Goal: Find specific page/section: Find specific page/section

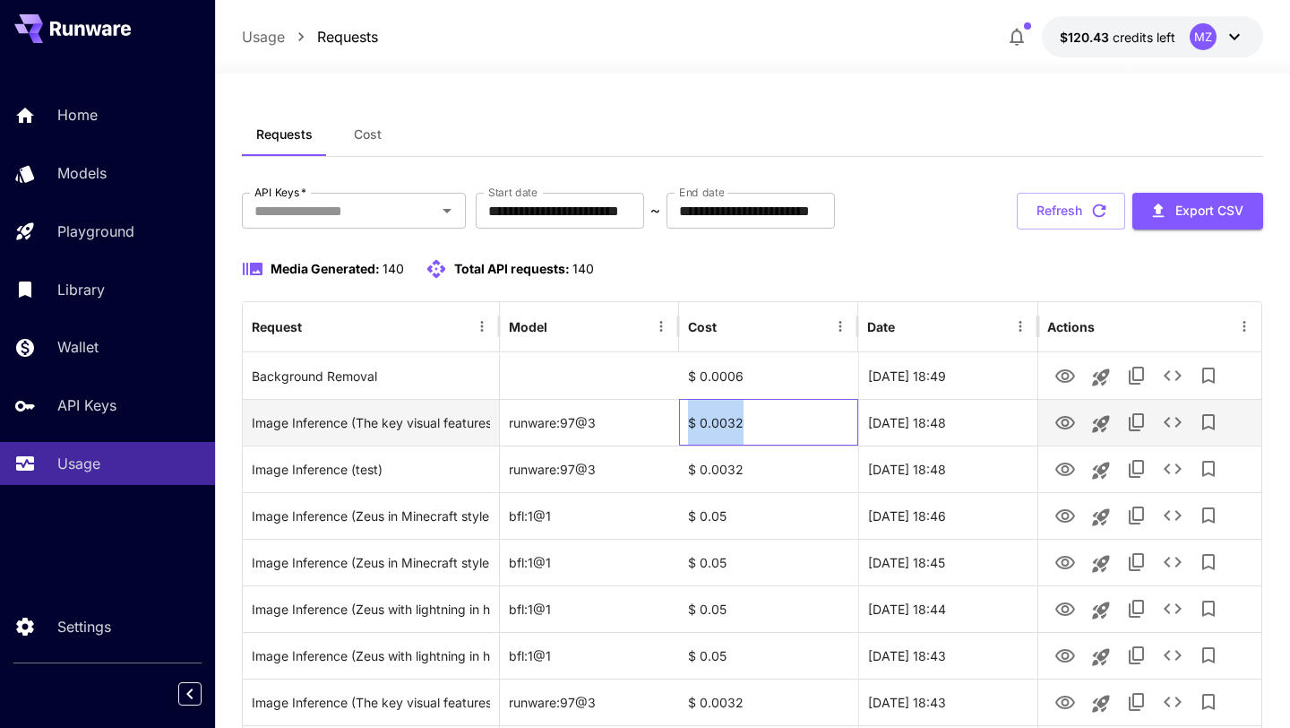
drag, startPoint x: 754, startPoint y: 424, endPoint x: 685, endPoint y: 426, distance: 69.0
click at [685, 426] on div "$ 0.0032" at bounding box center [768, 422] width 179 height 47
click at [744, 420] on div "$ 0.0032" at bounding box center [768, 422] width 179 height 47
drag, startPoint x: 744, startPoint y: 424, endPoint x: 693, endPoint y: 424, distance: 50.2
click at [693, 424] on div "$ 0.0032" at bounding box center [768, 422] width 179 height 47
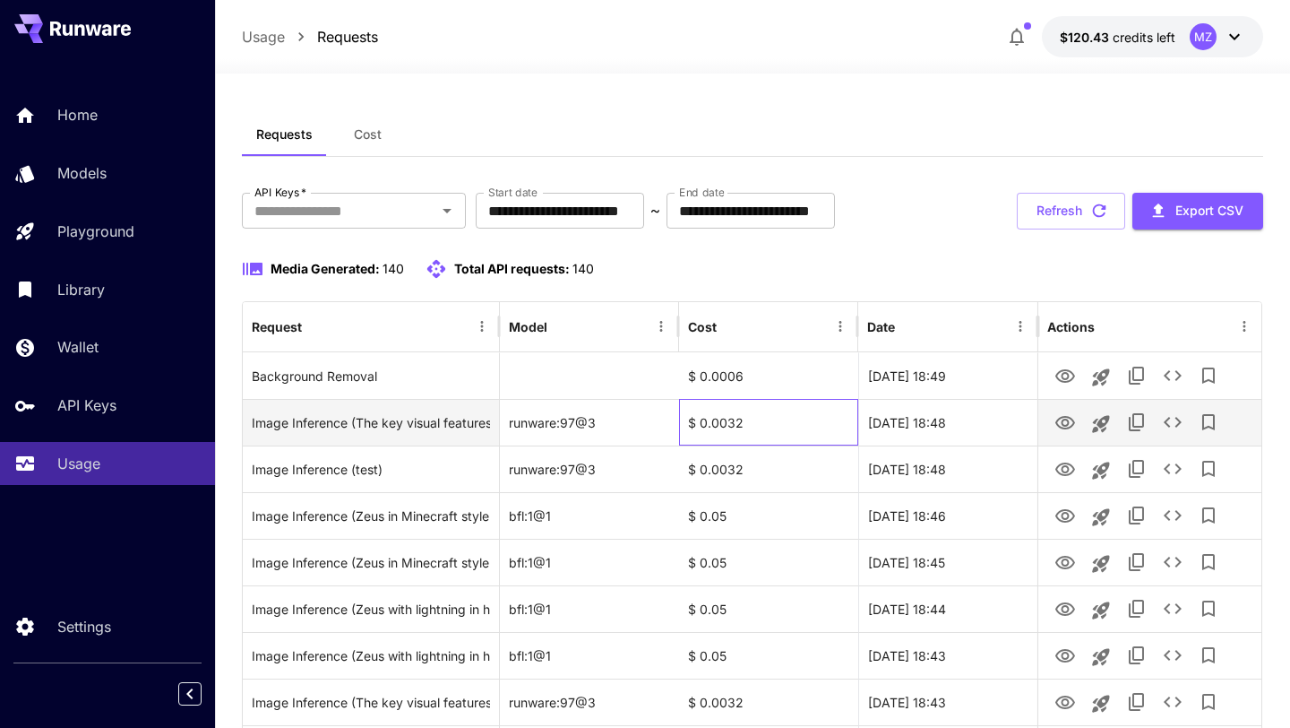
click at [741, 421] on div "$ 0.0032" at bounding box center [768, 422] width 179 height 47
drag, startPoint x: 741, startPoint y: 421, endPoint x: 683, endPoint y: 422, distance: 58.2
click at [683, 422] on div "$ 0.0032" at bounding box center [768, 422] width 179 height 47
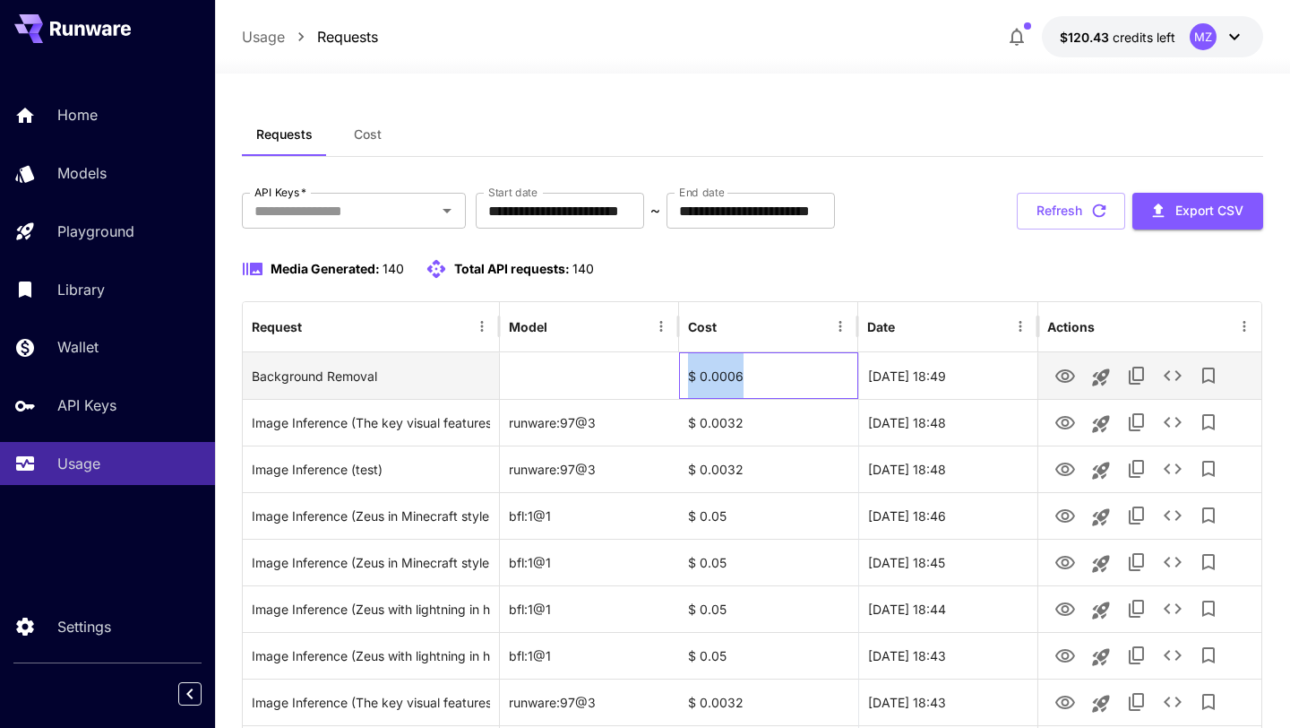
drag, startPoint x: 746, startPoint y: 374, endPoint x: 685, endPoint y: 383, distance: 61.7
click at [685, 383] on div "$ 0.0006" at bounding box center [768, 375] width 179 height 47
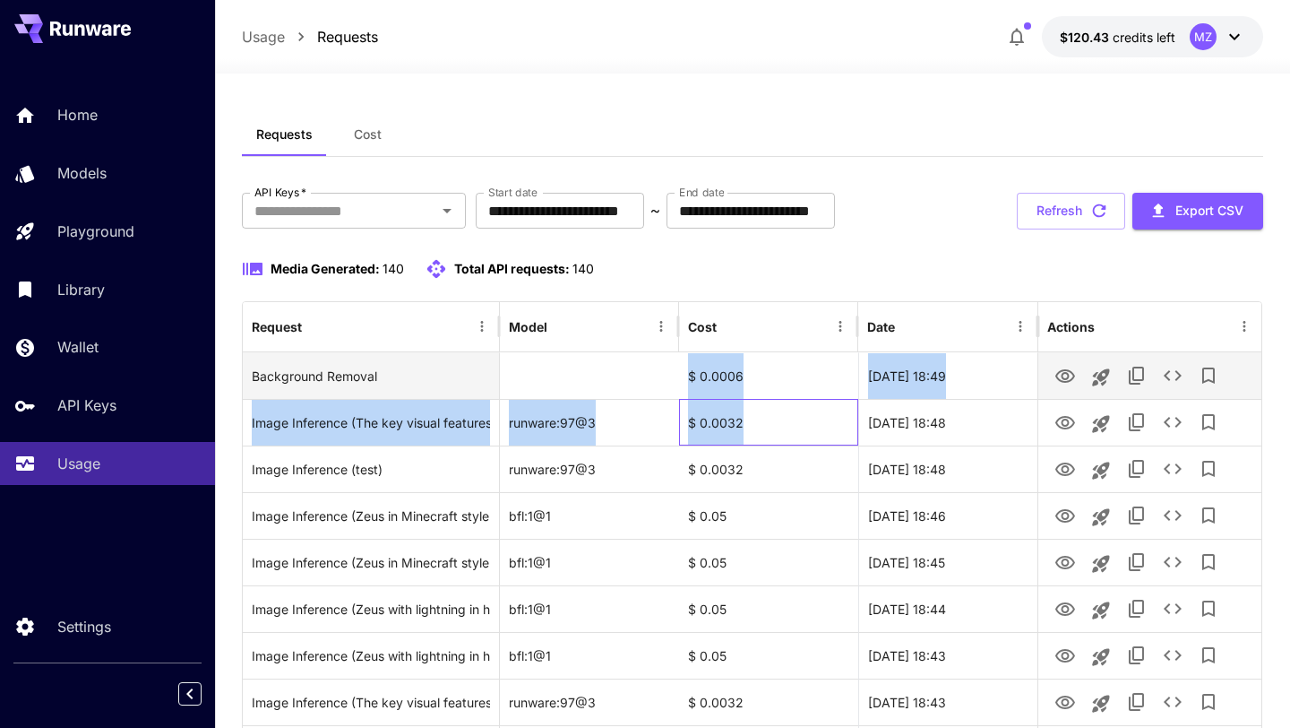
drag, startPoint x: 744, startPoint y: 428, endPoint x: 687, endPoint y: 383, distance: 72.1
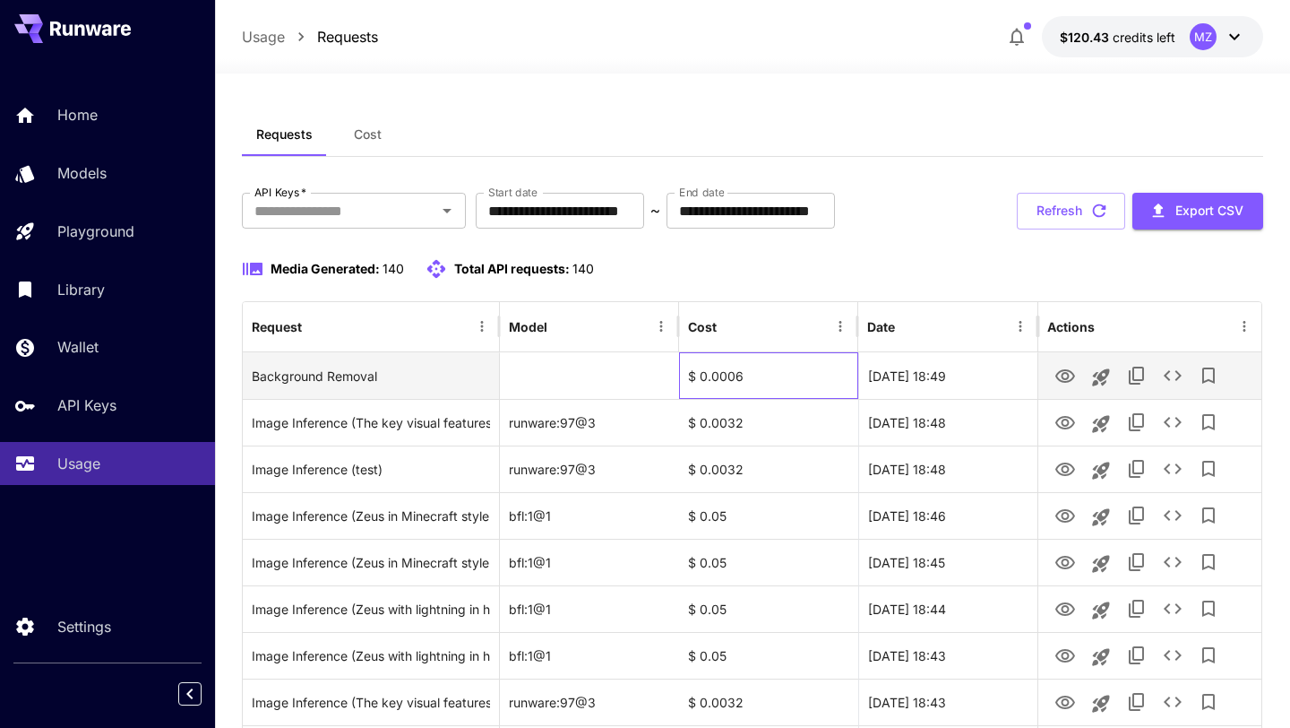
click at [742, 392] on div "$ 0.0006" at bounding box center [768, 375] width 179 height 47
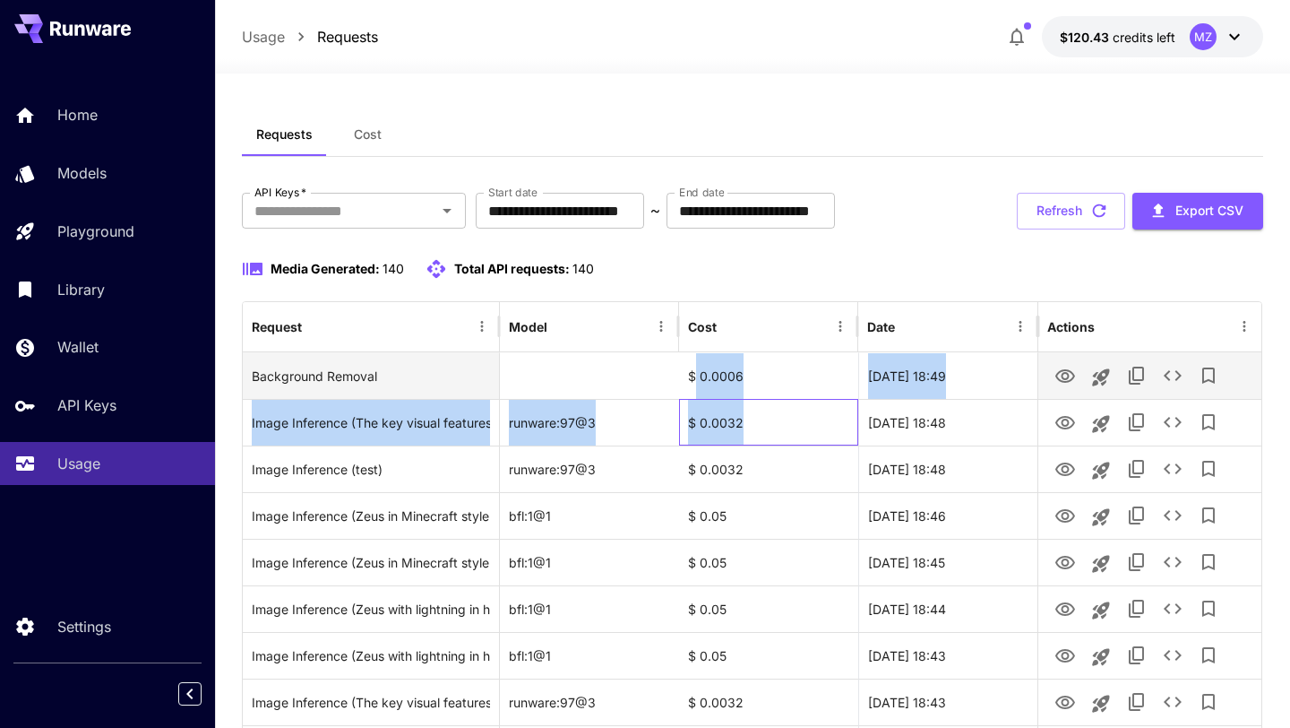
drag, startPoint x: 754, startPoint y: 423, endPoint x: 694, endPoint y: 369, distance: 80.6
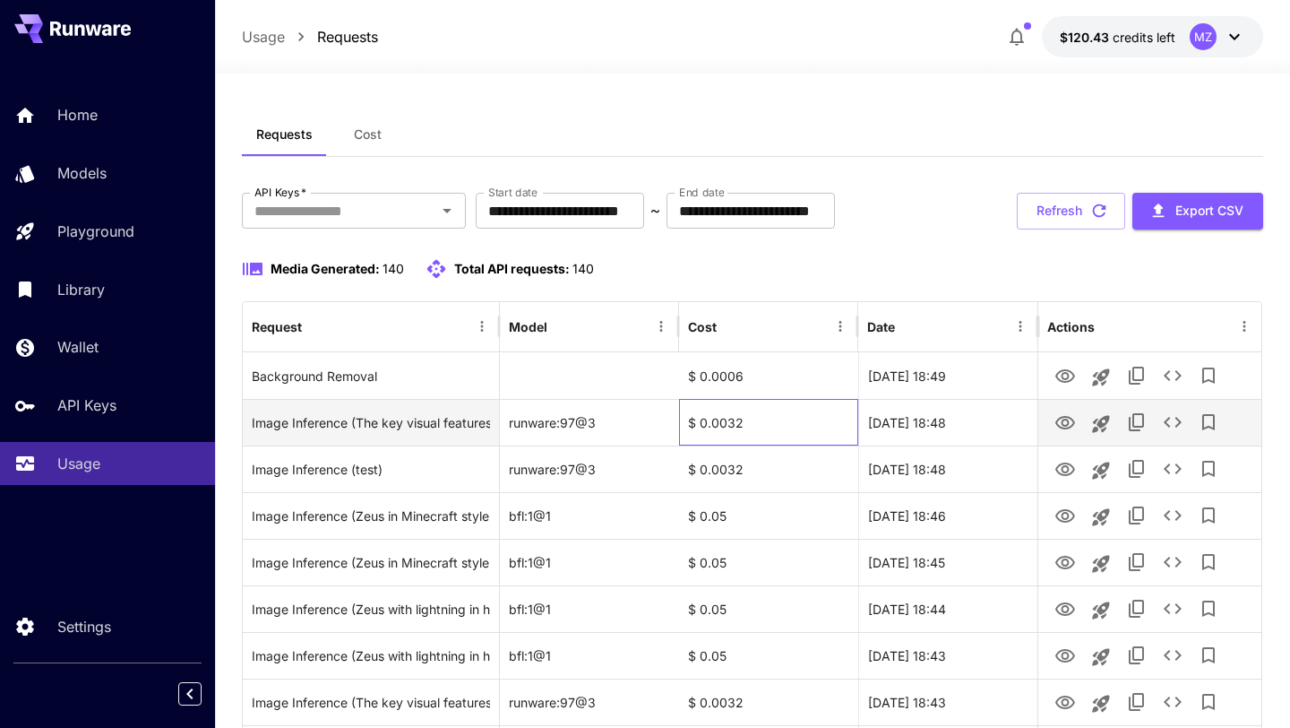
click at [710, 421] on div "$ 0.0032" at bounding box center [768, 422] width 179 height 47
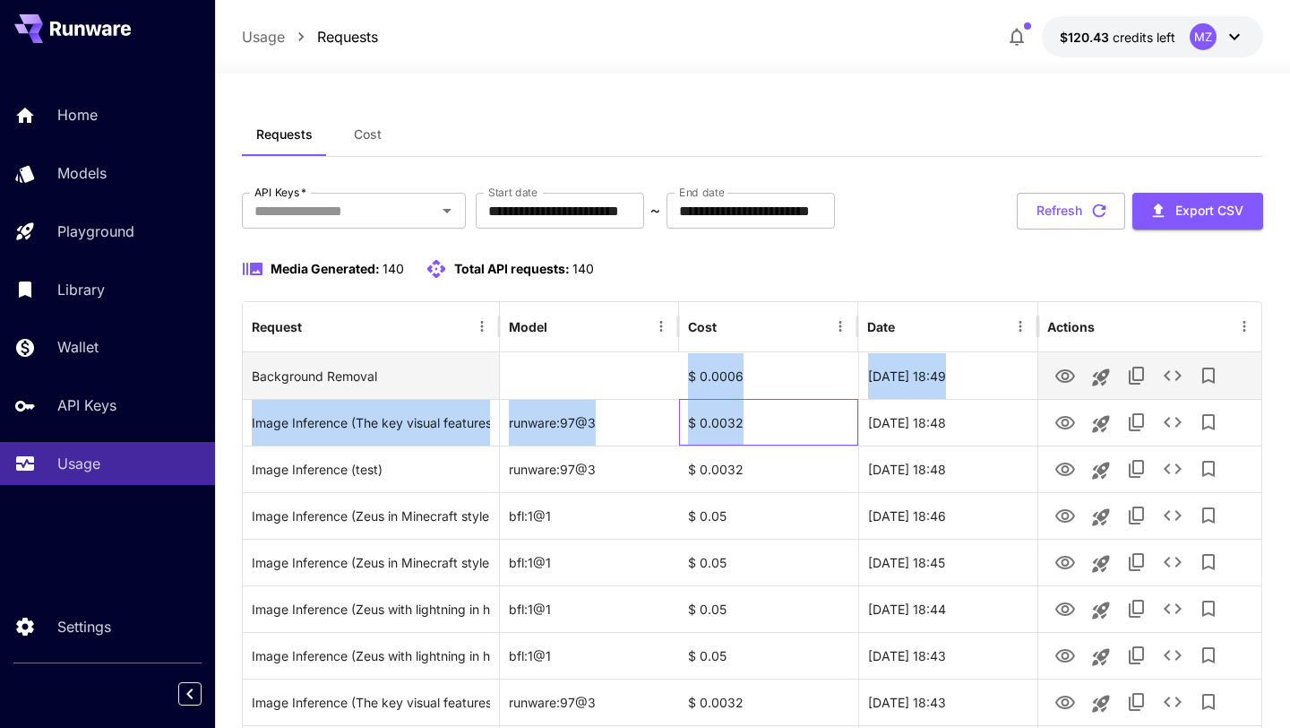
drag, startPoint x: 746, startPoint y: 421, endPoint x: 686, endPoint y: 370, distance: 78.8
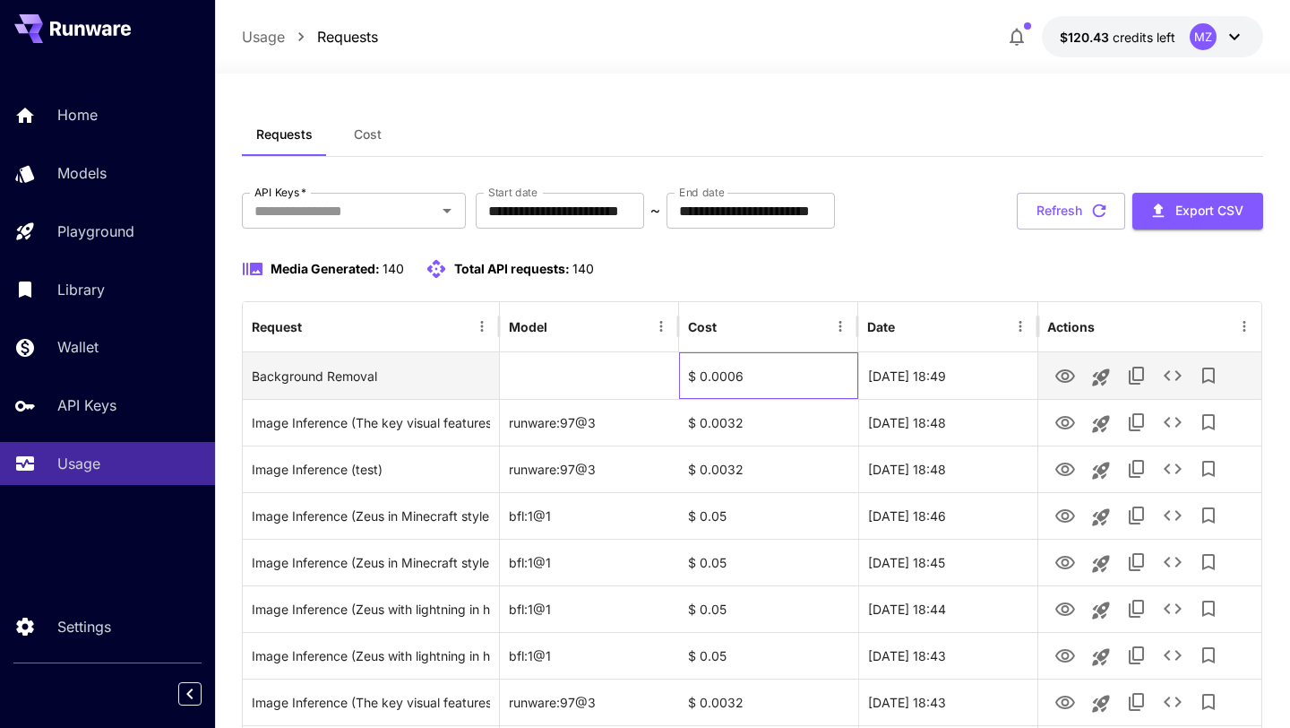
click at [738, 388] on div "$ 0.0006" at bounding box center [768, 375] width 179 height 47
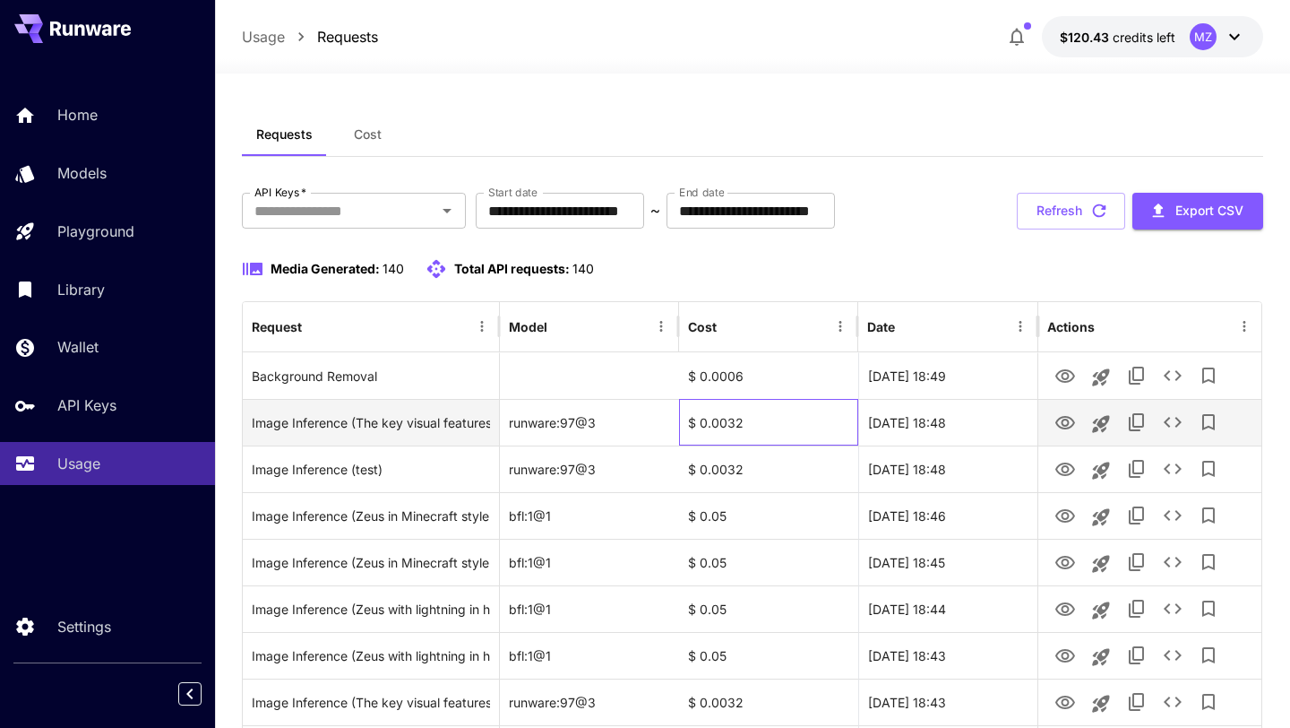
click at [764, 435] on div "$ 0.0032" at bounding box center [768, 422] width 179 height 47
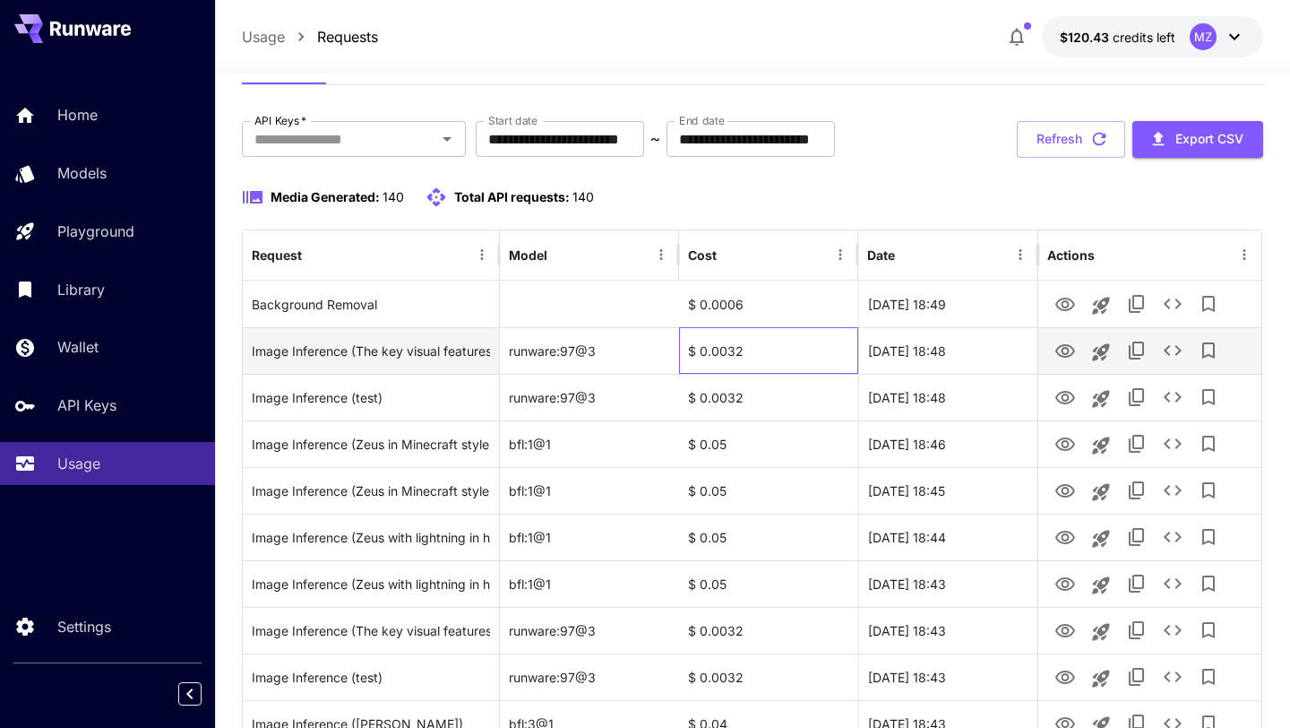
scroll to position [78, 0]
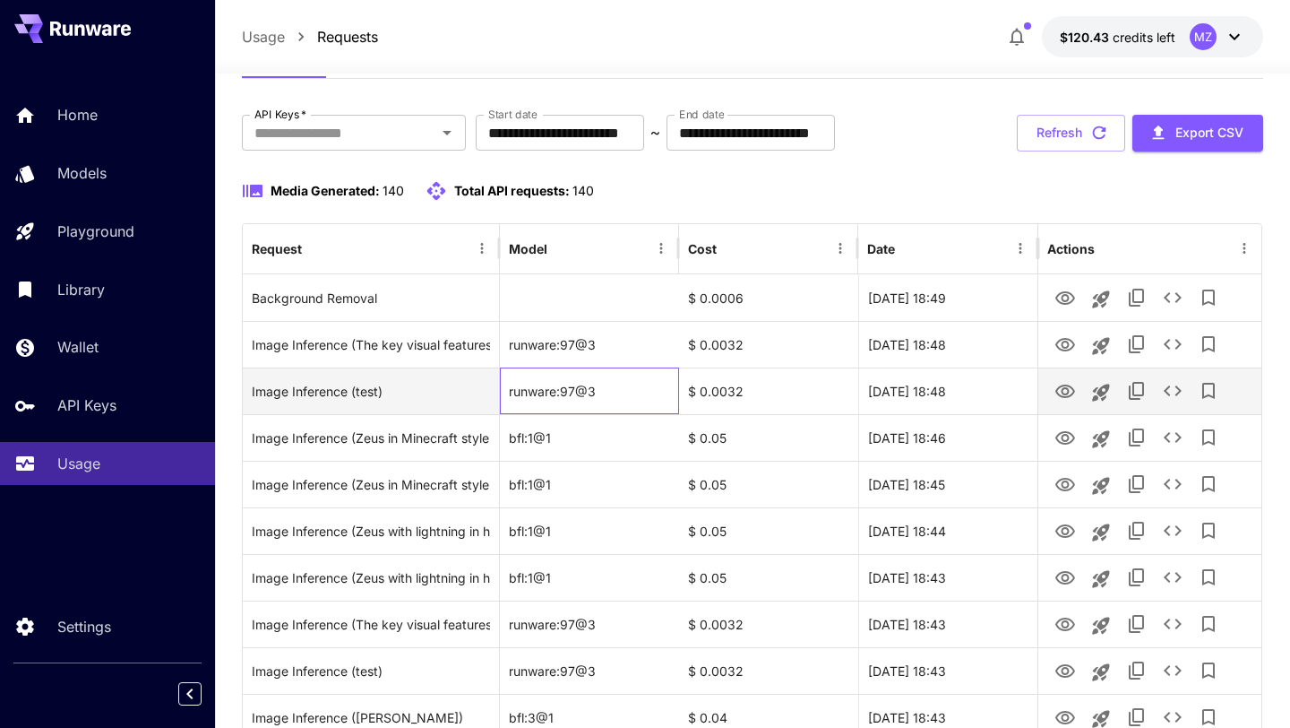
click at [539, 393] on div "runware:97@3" at bounding box center [589, 390] width 179 height 47
click at [525, 400] on div "runware:97@3" at bounding box center [589, 390] width 179 height 47
click at [528, 398] on div "runware:97@3" at bounding box center [589, 390] width 179 height 47
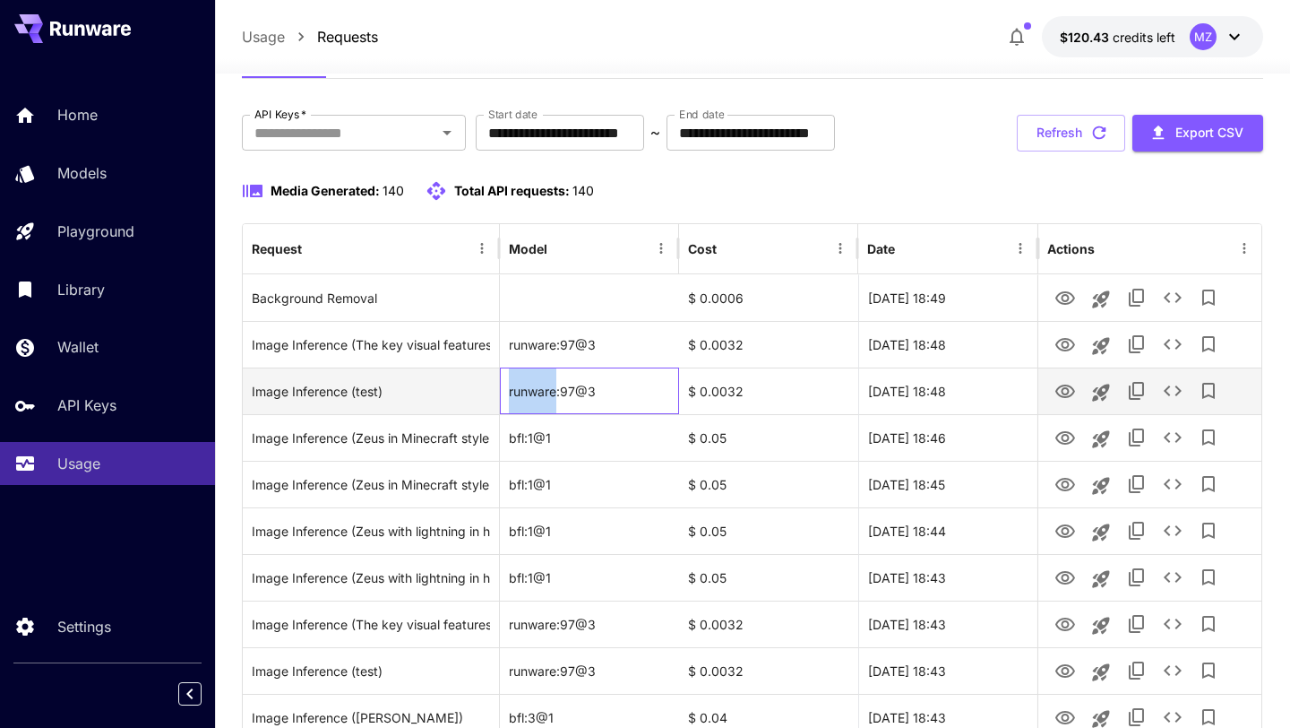
click at [528, 398] on div "runware:97@3" at bounding box center [589, 390] width 179 height 47
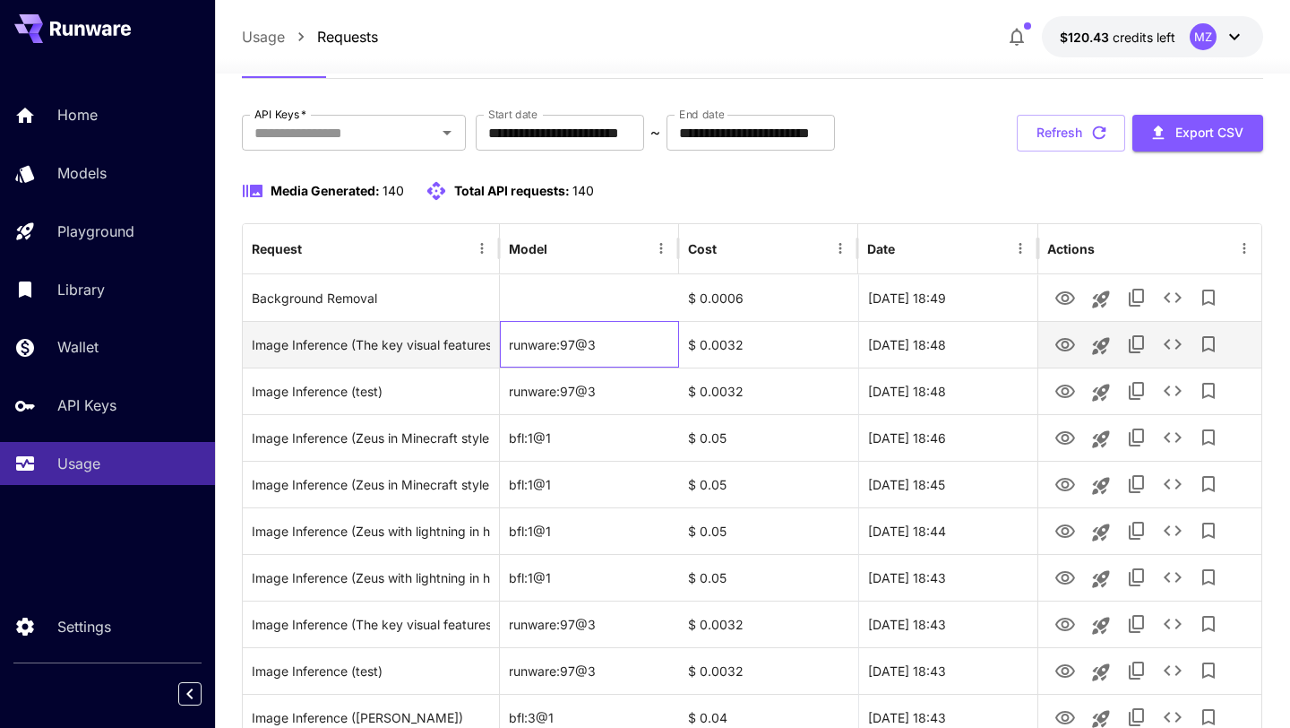
click at [551, 345] on div "runware:97@3" at bounding box center [589, 344] width 179 height 47
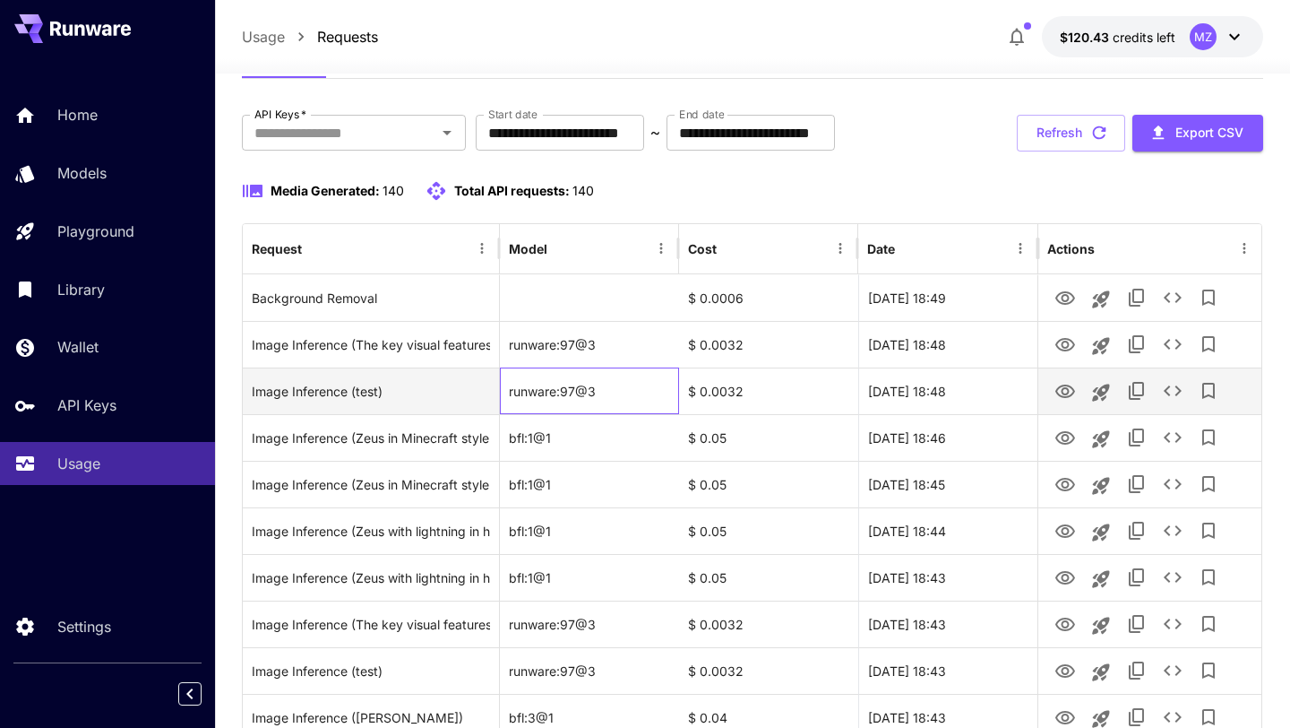
click at [539, 377] on div "runware:97@3" at bounding box center [589, 390] width 179 height 47
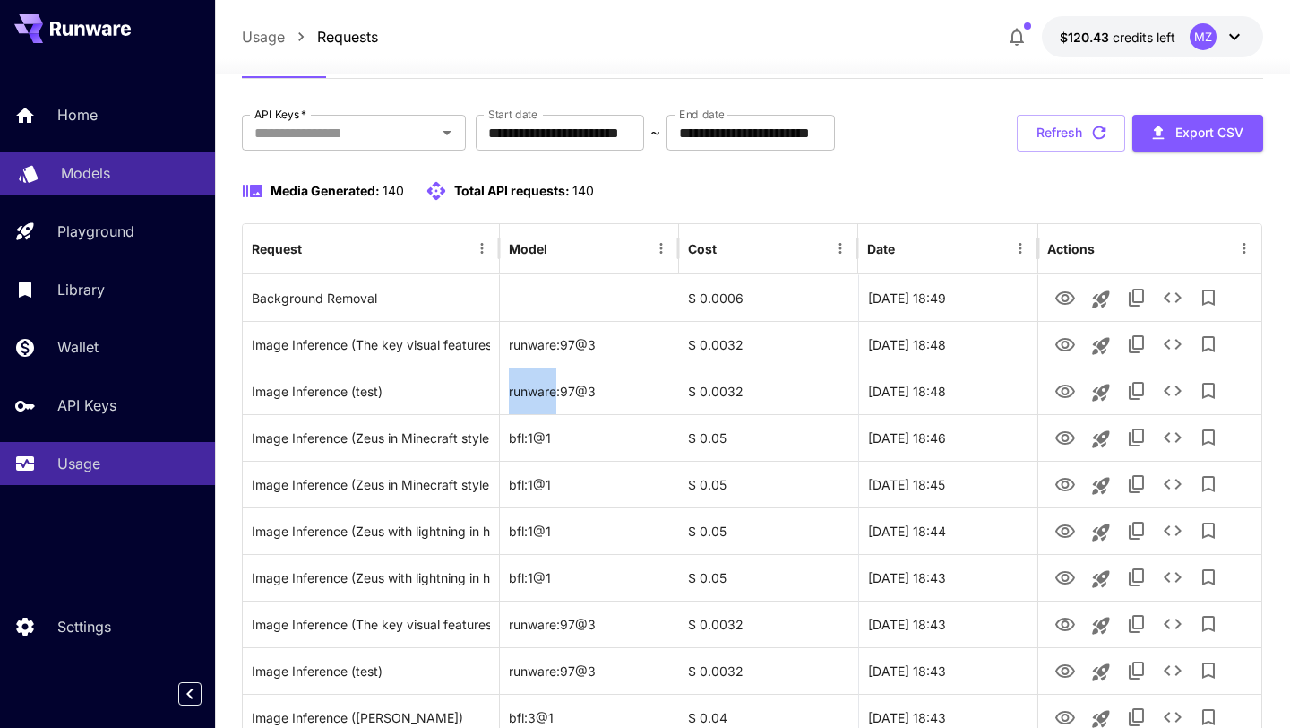
click at [106, 184] on p "Models" at bounding box center [85, 173] width 49 height 22
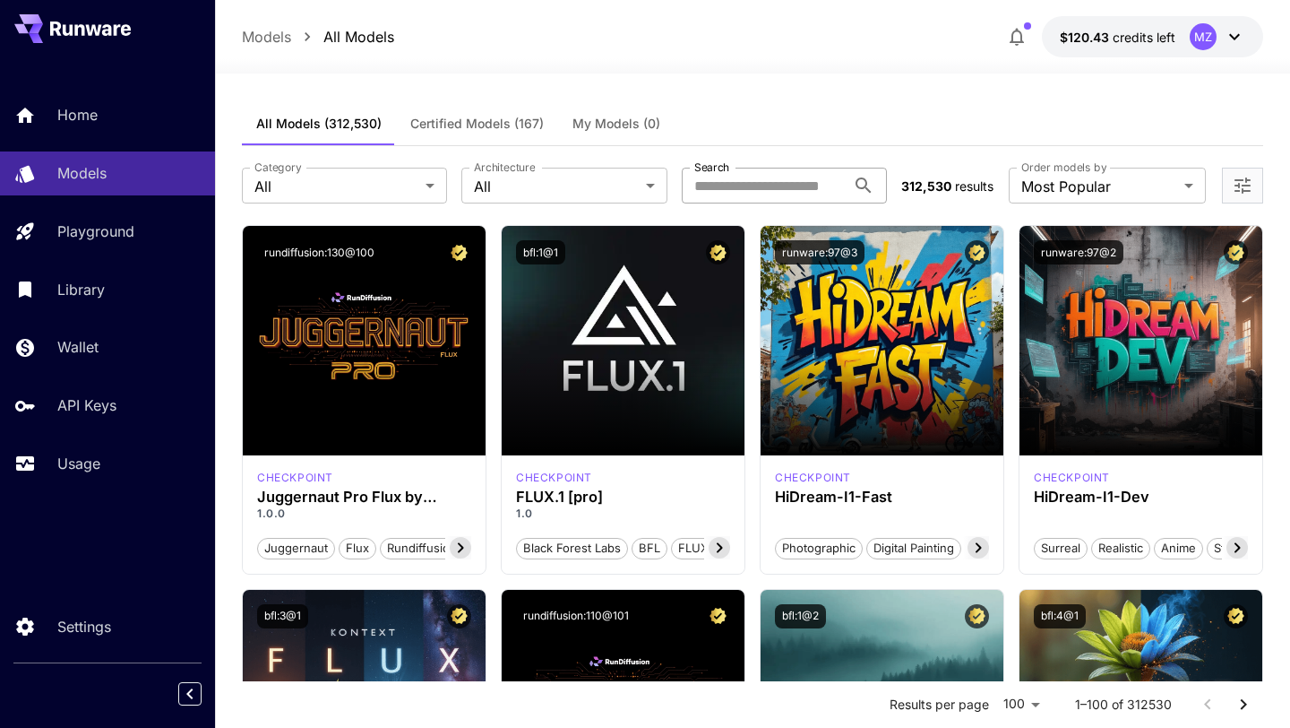
click at [756, 177] on input "Search" at bounding box center [764, 186] width 164 height 36
type input "*"
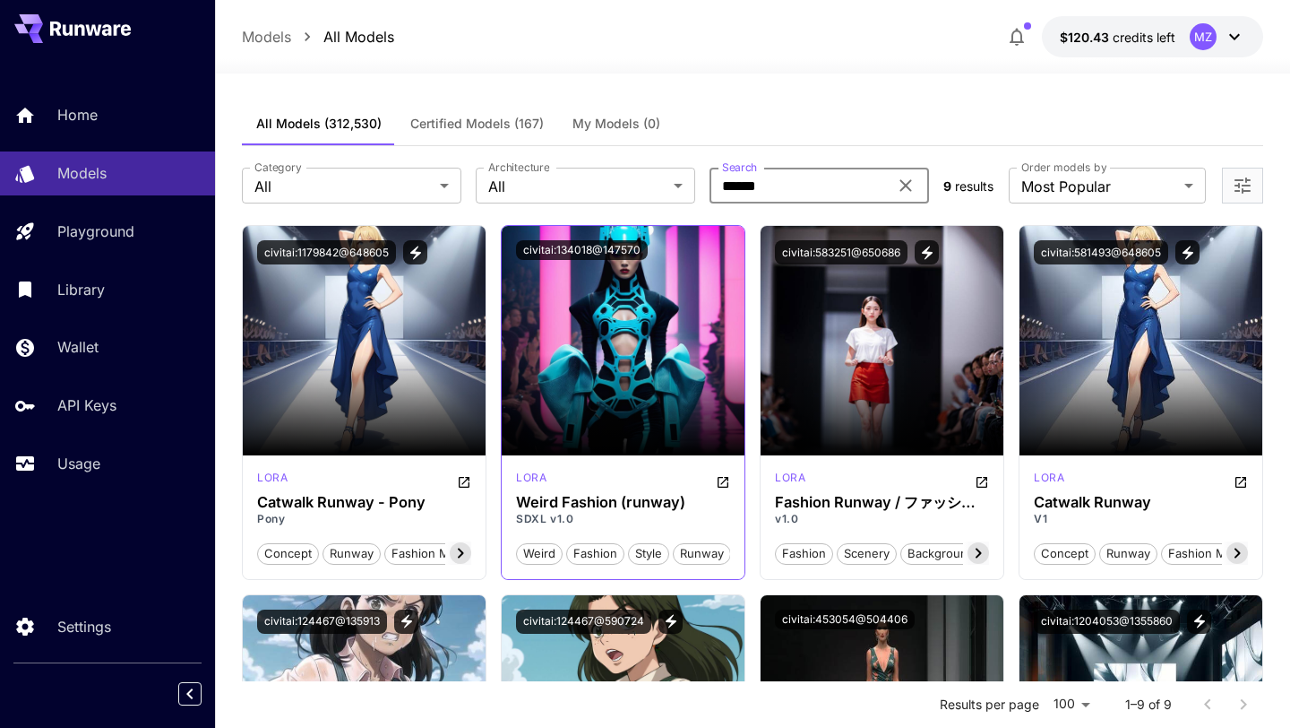
scroll to position [21, 0]
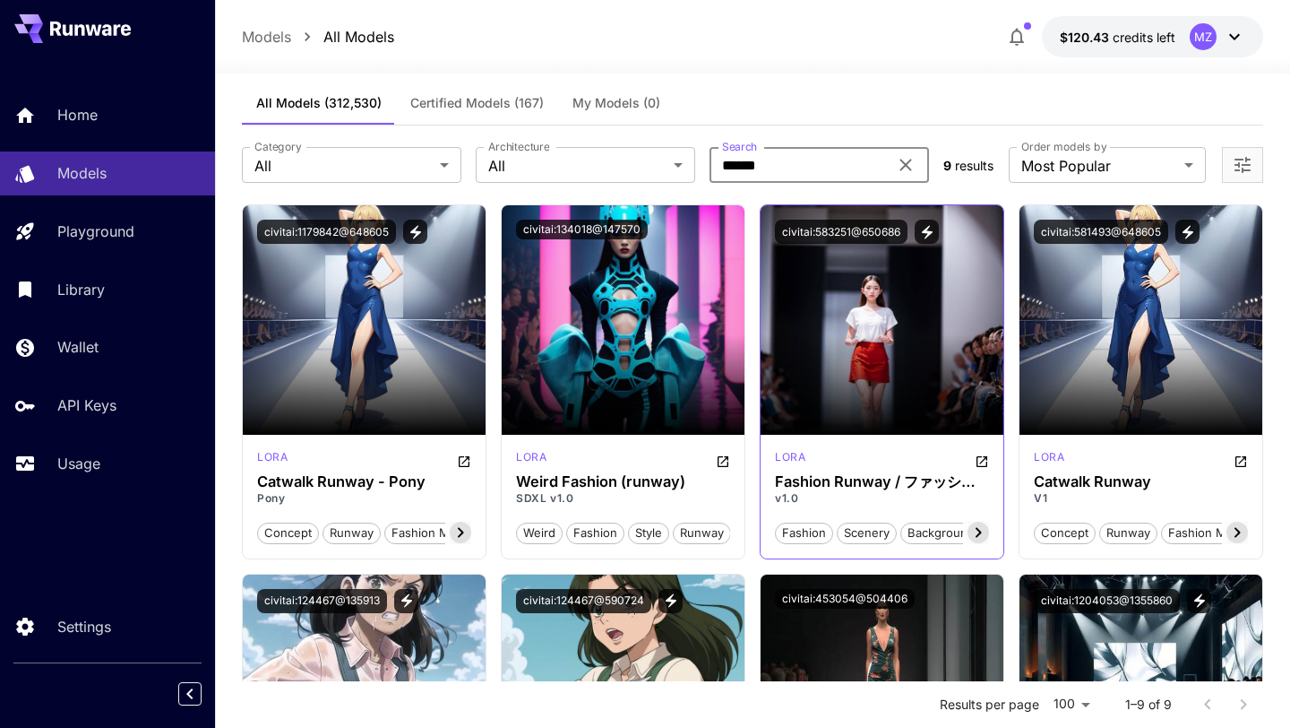
type input "******"
click at [860, 467] on div "lora" at bounding box center [882, 460] width 214 height 22
